Goal: Transaction & Acquisition: Purchase product/service

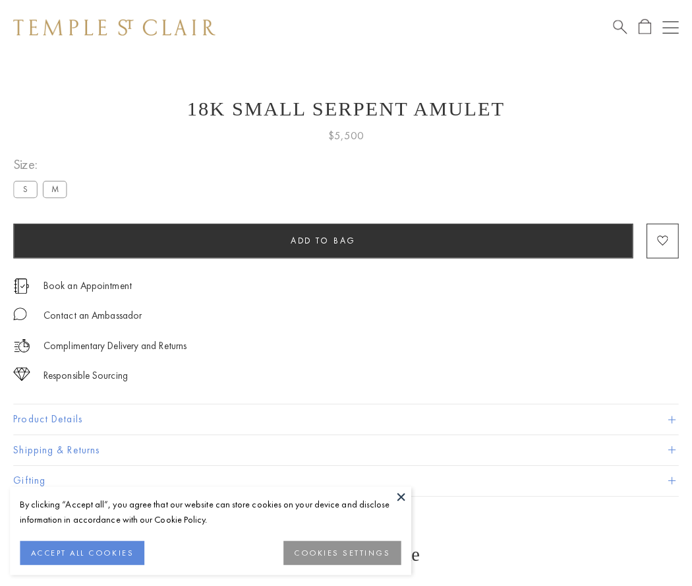
scroll to position [51, 0]
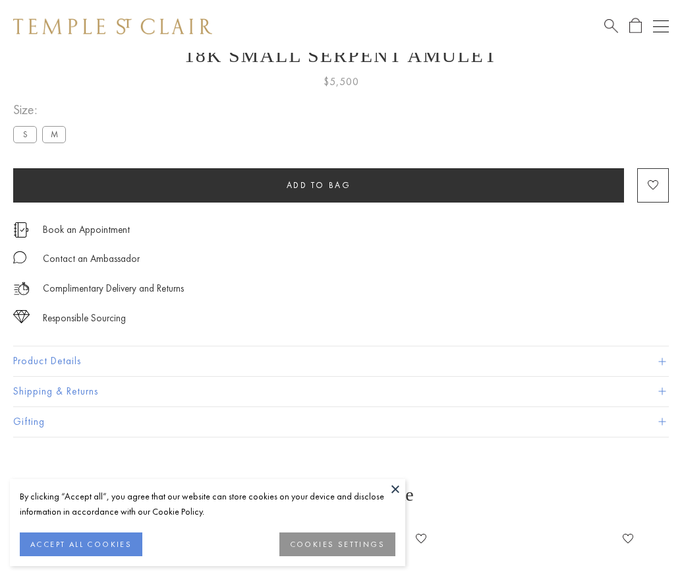
click at [318, 185] on span "Add to bag" at bounding box center [319, 184] width 65 height 11
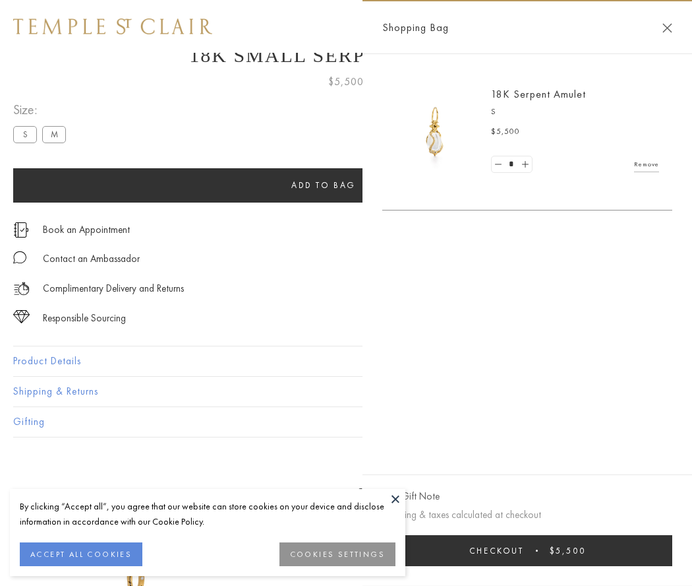
click at [536, 550] on button "Checkout $5,500" at bounding box center [527, 550] width 290 height 31
